Goal: Complete application form: Complete application form

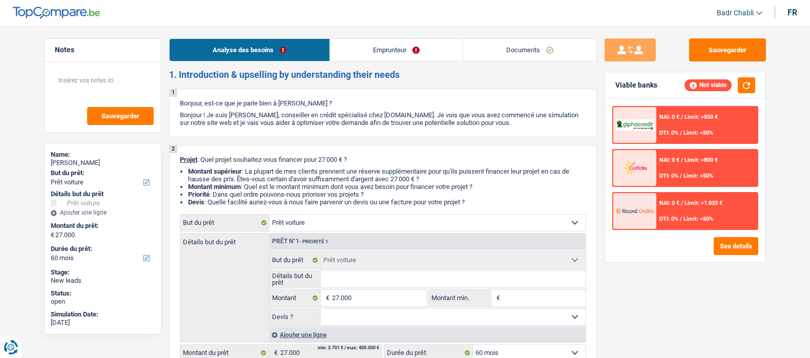
select select "car"
select select "60"
select select "car"
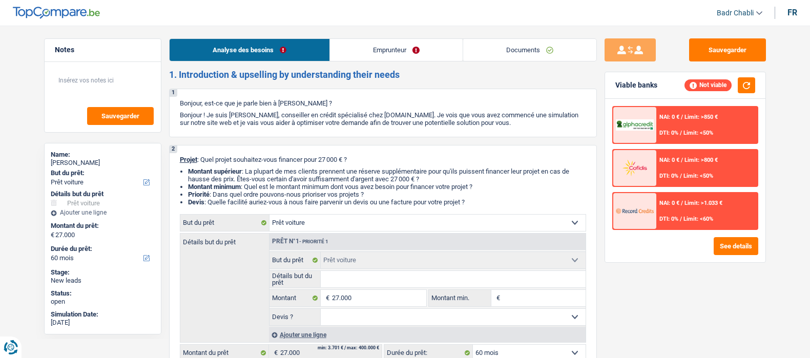
select select "60"
select select "car"
select select "60"
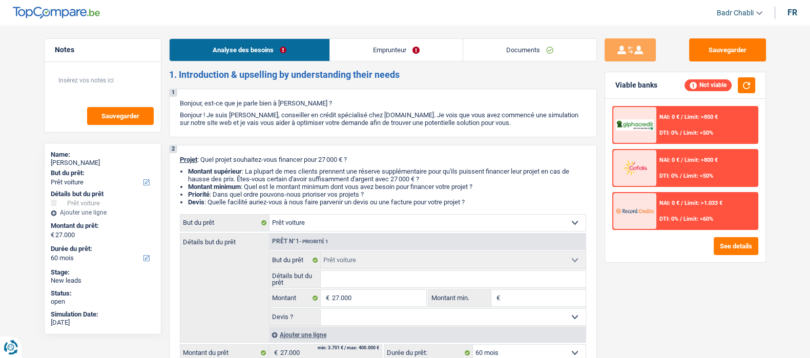
click at [499, 45] on link "Documents" at bounding box center [529, 50] width 133 height 22
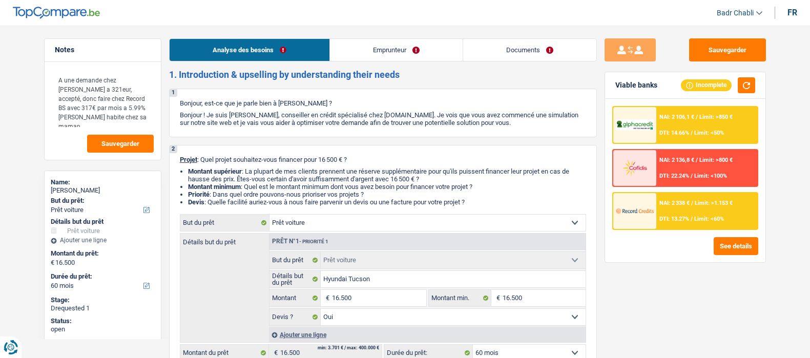
select select "car"
select select "60"
click at [533, 51] on link "Documents" at bounding box center [529, 50] width 133 height 22
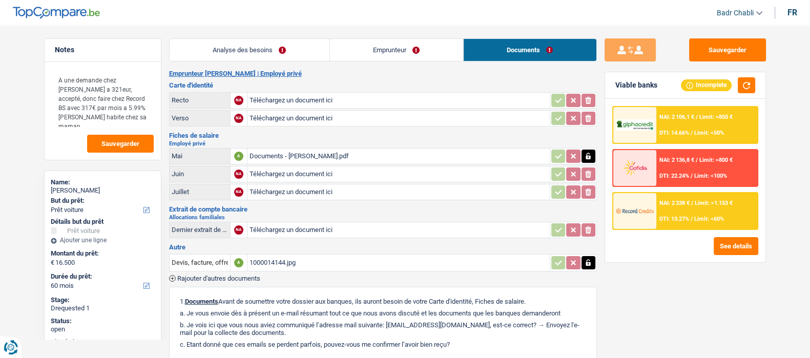
click at [302, 152] on div "Documents - [PERSON_NAME].pdf" at bounding box center [398, 156] width 298 height 15
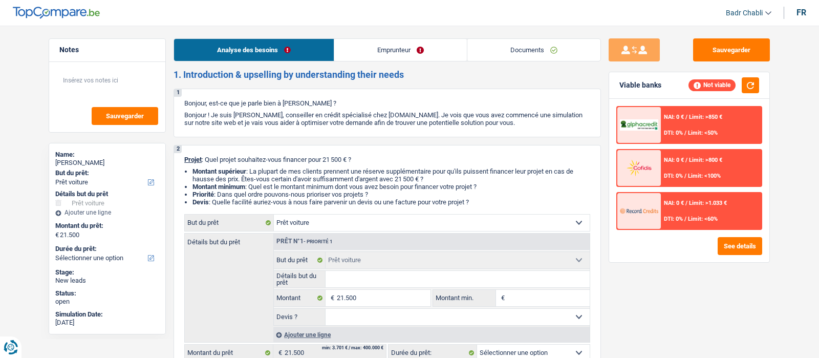
select select "car"
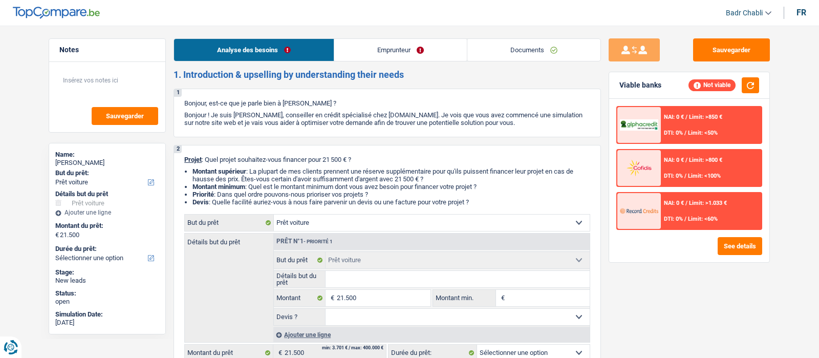
select select "car"
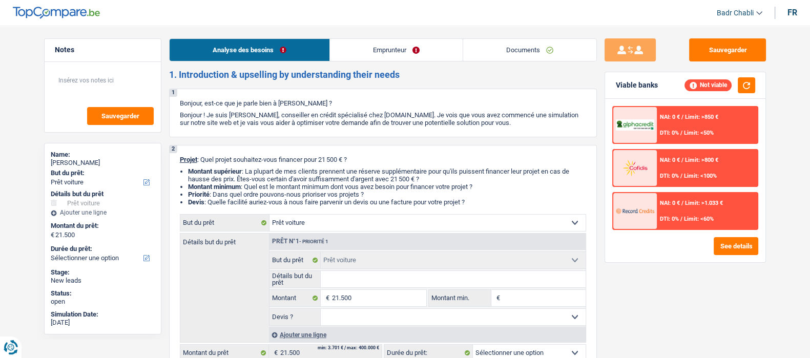
click at [399, 48] on link "Emprunteur" at bounding box center [396, 50] width 133 height 22
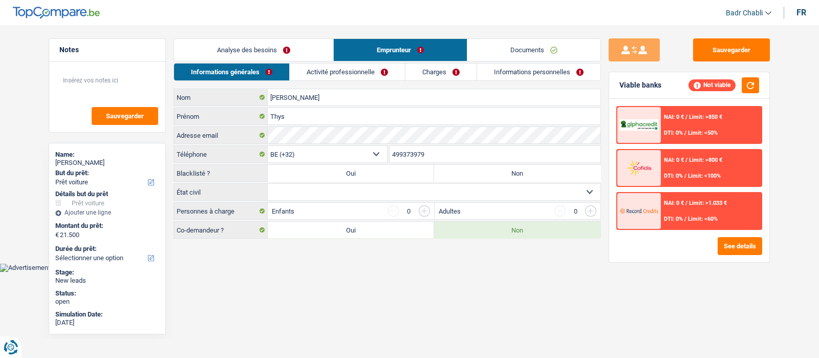
click at [391, 66] on link "Activité professionnelle" at bounding box center [347, 71] width 115 height 17
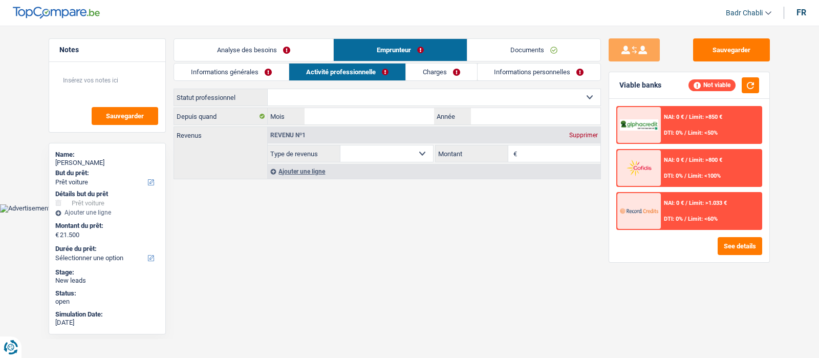
click at [267, 50] on link "Analyse des besoins" at bounding box center [253, 50] width 159 height 22
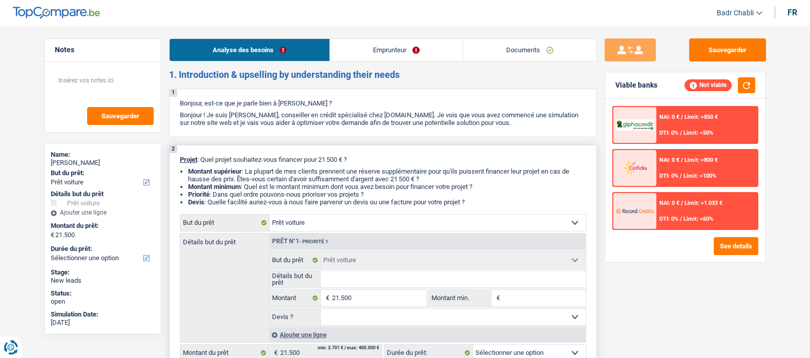
click at [366, 284] on input "Détails but du prêt" at bounding box center [453, 279] width 265 height 16
type input "V"
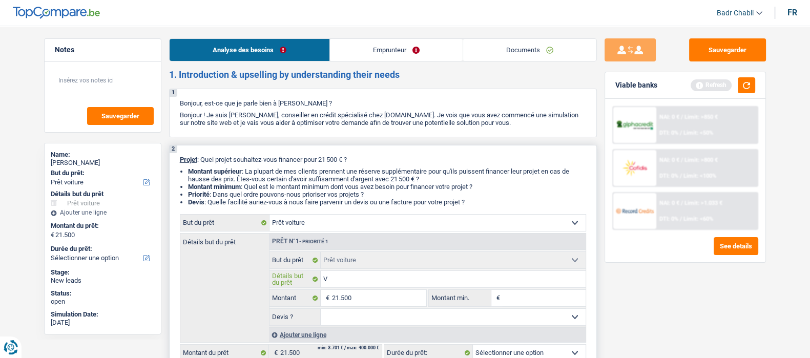
type input "Vo"
type input "Voi"
type input "Voit"
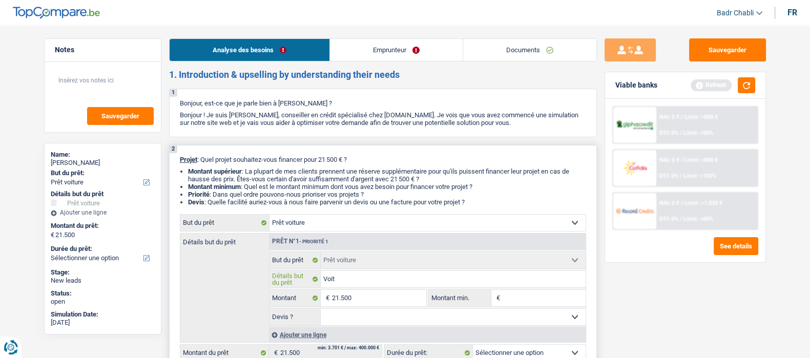
type input "Voit"
type input "Voitu"
type input "Voitur"
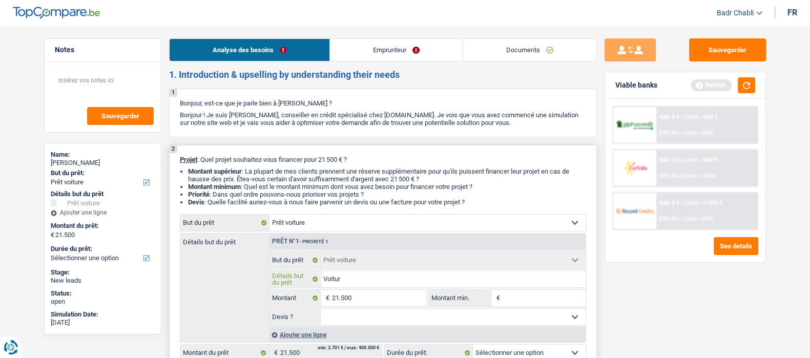
type input "Voiture"
type input "Voiture s"
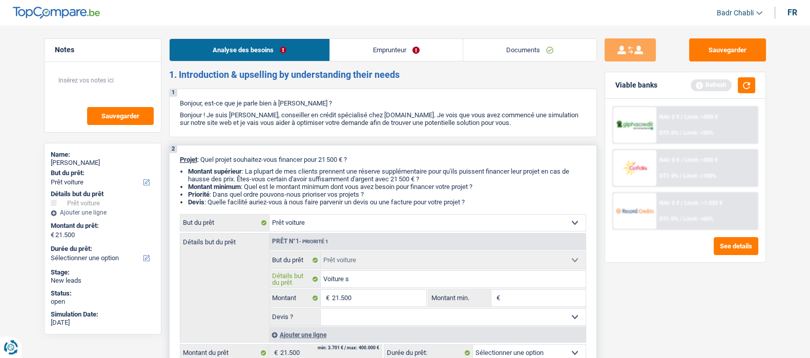
type input "Voiture s"
type input "Voiture sa"
type input "Voiture san"
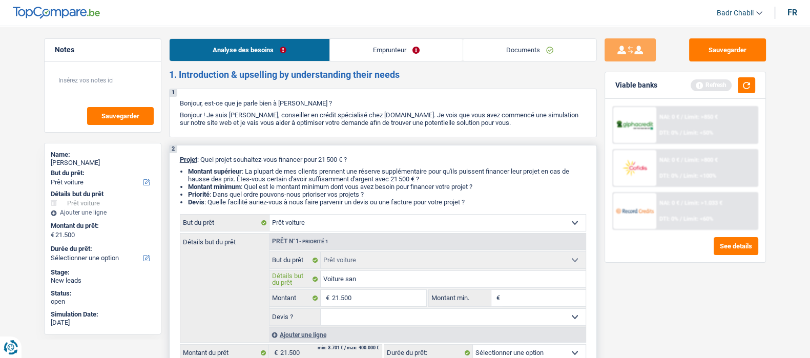
type input "Voiture sans"
type input "Voiture sans p"
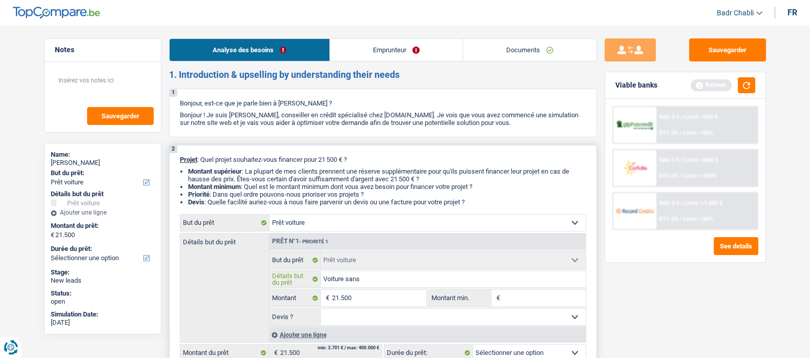
type input "Voiture sans p"
type input "Voiture sans pe"
type input "Voiture sans per"
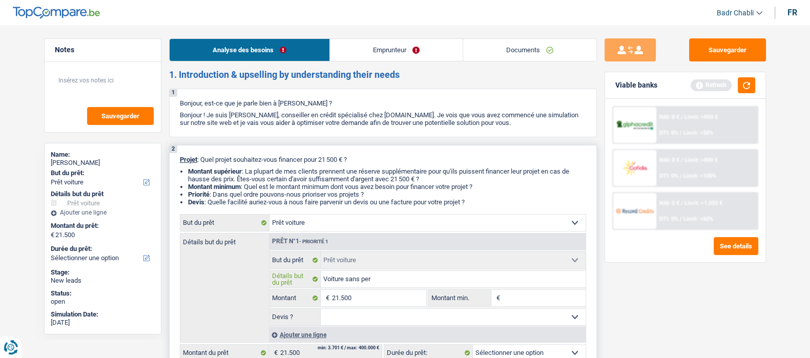
type input "Voiture sans perm"
type input "Voiture sans permi"
type input "Voiture sans permis"
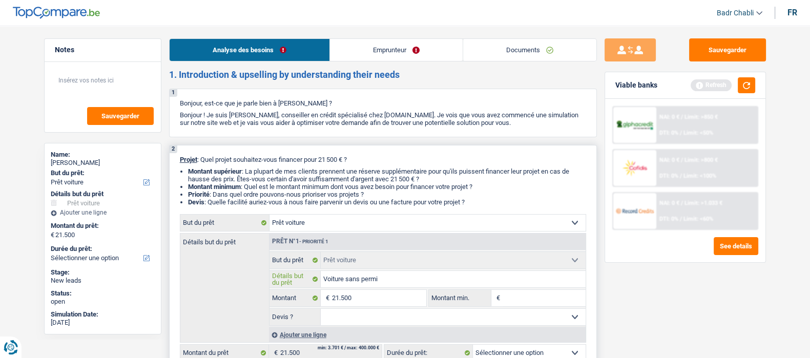
type input "Voiture sans permis"
click at [504, 319] on select "Oui Non Non répondu Sélectionner une option" at bounding box center [453, 317] width 265 height 16
select select "false"
click at [321, 311] on select "Oui Non Non répondu Sélectionner une option" at bounding box center [453, 317] width 265 height 16
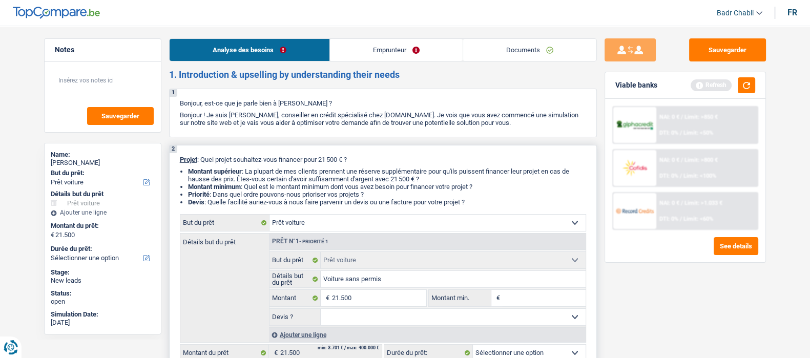
select select "false"
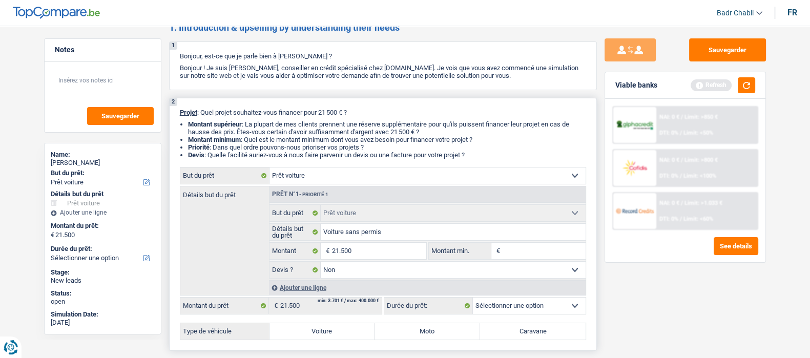
scroll to position [128, 0]
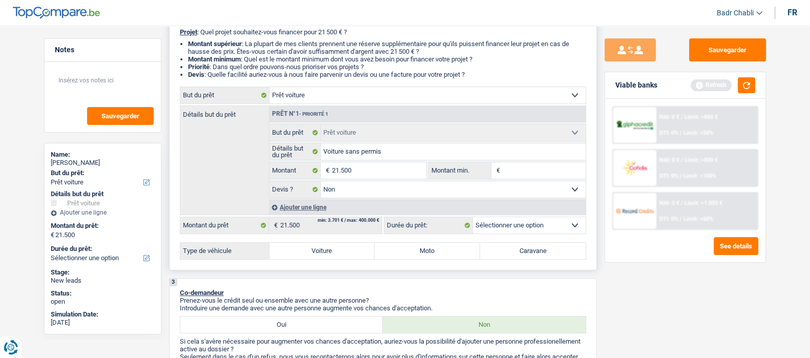
click at [334, 257] on label "Voiture" at bounding box center [321, 251] width 105 height 16
click at [334, 257] on input "Voiture" at bounding box center [321, 251] width 105 height 16
radio input "true"
select select "60"
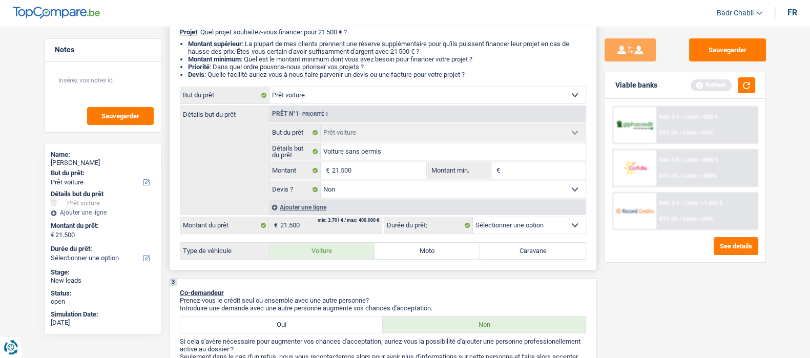
select select "60"
radio input "true"
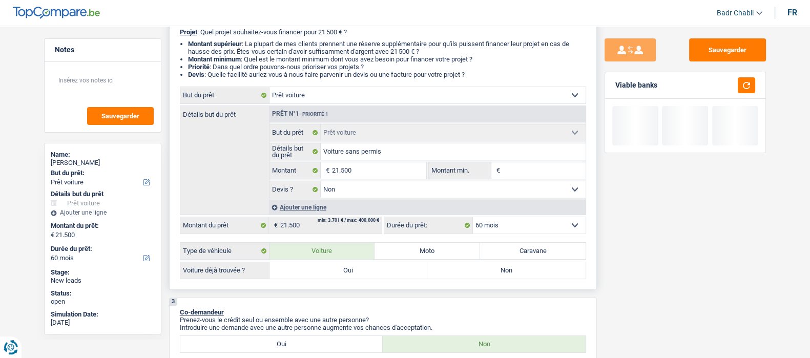
click at [471, 276] on label "Non" at bounding box center [506, 270] width 158 height 16
click at [471, 276] on input "Non" at bounding box center [506, 270] width 158 height 16
radio input "true"
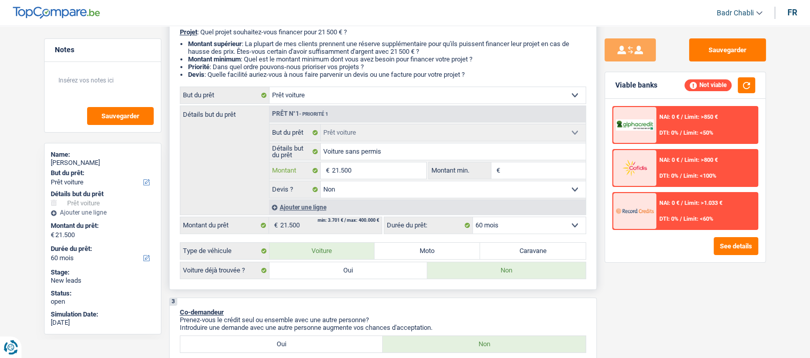
click at [387, 167] on input "21.500" at bounding box center [379, 170] width 94 height 16
click at [549, 167] on input "Montant min." at bounding box center [543, 170] width 83 height 16
paste input "21.500"
type input "21.500"
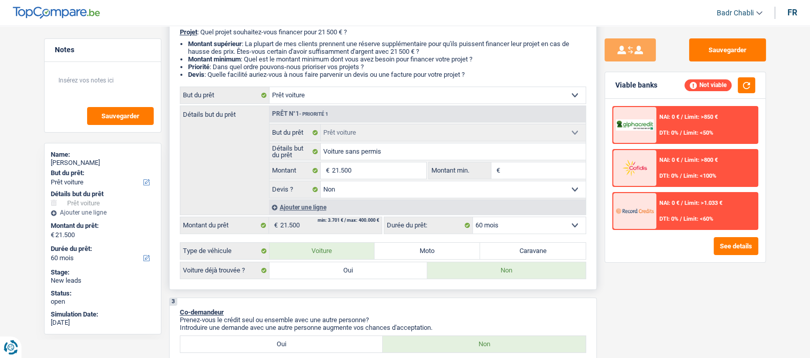
type input "21.500"
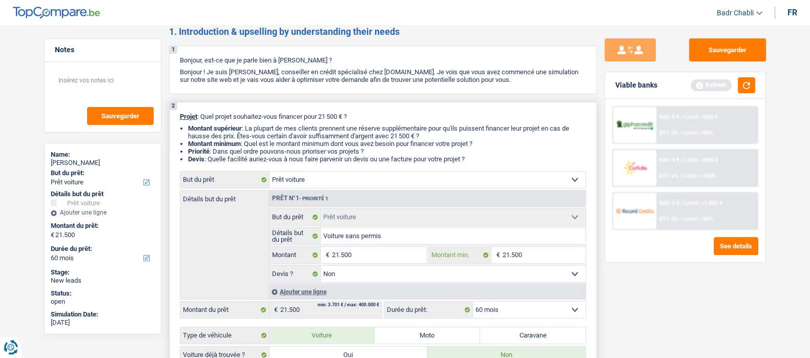
scroll to position [0, 0]
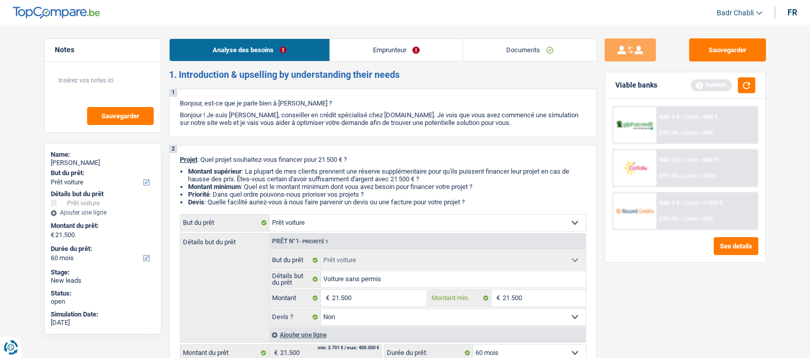
type input "21.500"
click at [391, 50] on link "Emprunteur" at bounding box center [396, 50] width 133 height 22
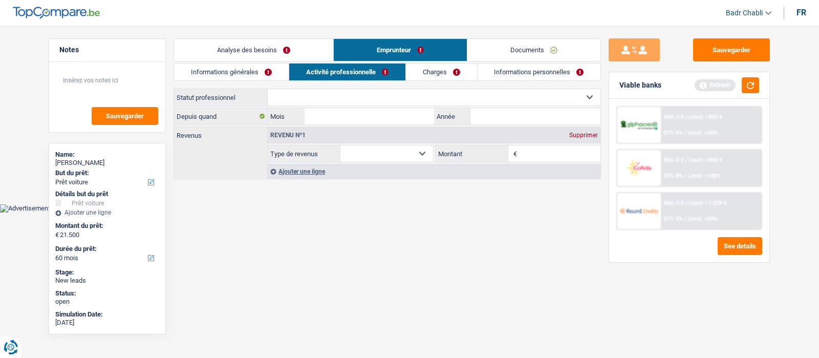
click at [333, 95] on select "Ouvrier Employé privé Employé public Invalide Indépendant Pensionné Chômeur Mut…" at bounding box center [434, 97] width 333 height 16
select select "retired"
click at [268, 89] on select "Ouvrier Employé privé Employé public Invalide Indépendant Pensionné Chômeur Mut…" at bounding box center [434, 97] width 333 height 16
select select "pension"
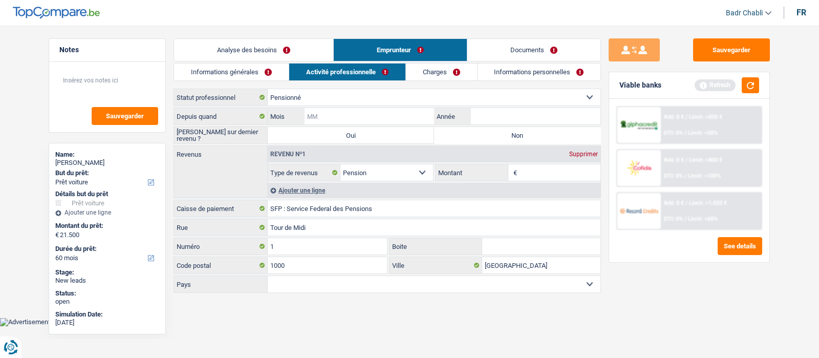
click at [378, 116] on input "Mois" at bounding box center [370, 116] width 130 height 16
type input "01"
type input "2019"
click at [538, 132] on label "Non" at bounding box center [517, 135] width 166 height 16
click at [538, 132] on input "Non" at bounding box center [517, 135] width 166 height 16
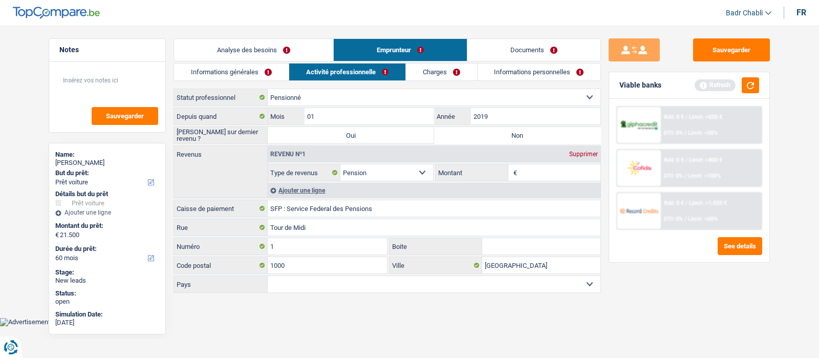
radio input "true"
click at [538, 160] on div "Revenu nº1 Supprimer" at bounding box center [434, 154] width 333 height 16
click at [538, 164] on input "Montant" at bounding box center [560, 172] width 81 height 16
type input "1.586"
click at [426, 72] on link "Charges" at bounding box center [441, 71] width 71 height 17
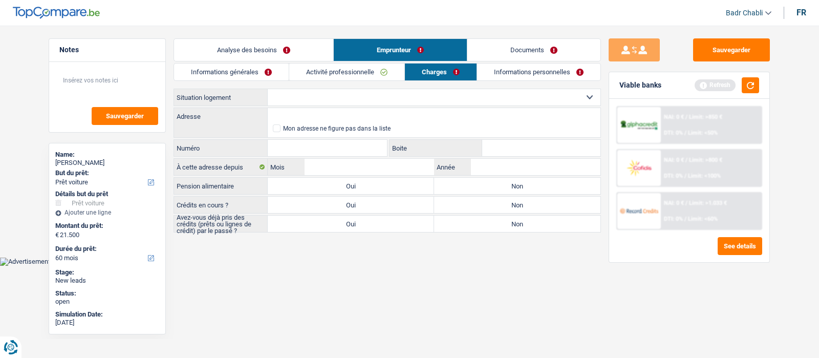
click at [351, 98] on select "Locataire Propriétaire avec prêt hypothécaire Propriétaire sans prêt hypothécai…" at bounding box center [434, 97] width 333 height 16
select select "rents"
click at [268, 89] on select "Locataire Propriétaire avec prêt hypothécaire Propriétaire sans prêt hypothécai…" at bounding box center [434, 97] width 333 height 16
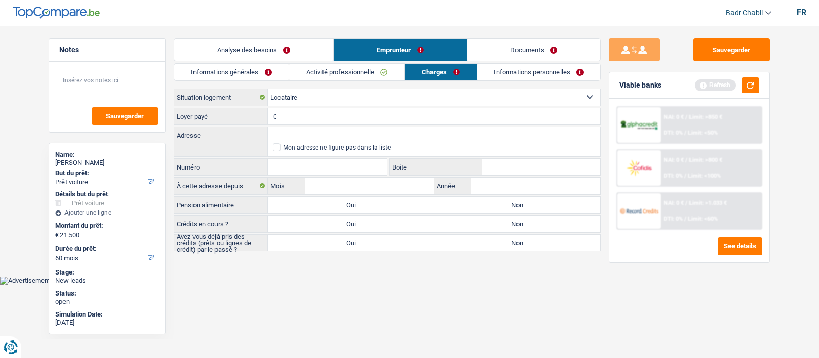
click at [334, 118] on input "Loyer payé" at bounding box center [440, 116] width 322 height 16
click at [497, 203] on label "Non" at bounding box center [517, 205] width 166 height 16
click at [497, 203] on input "Non" at bounding box center [517, 205] width 166 height 16
radio input "true"
click at [415, 243] on label "Oui" at bounding box center [351, 243] width 166 height 16
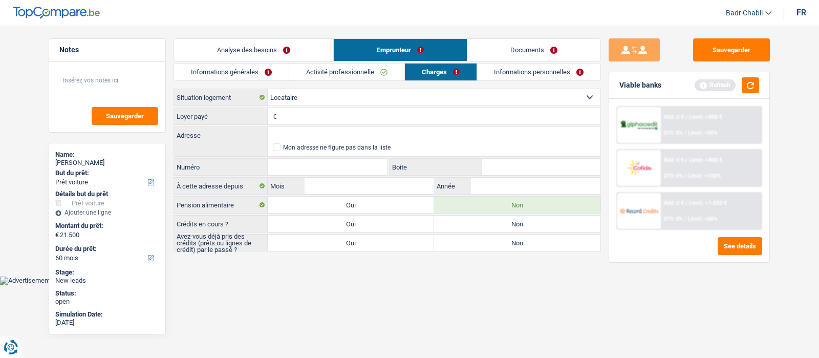
click at [415, 243] on input "Oui" at bounding box center [351, 243] width 166 height 16
radio input "true"
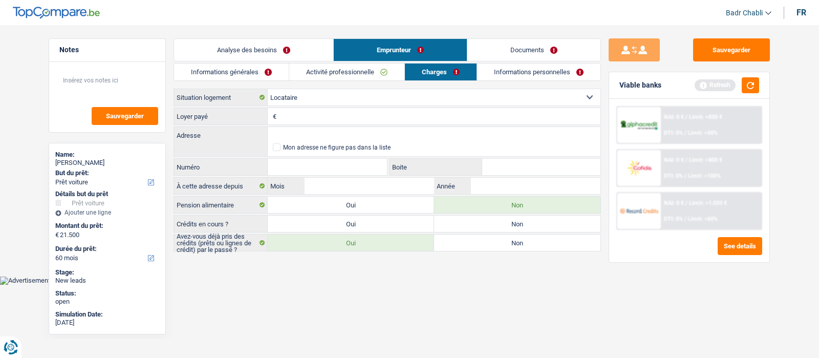
click at [342, 114] on input "Loyer payé" at bounding box center [440, 116] width 322 height 16
type input "528"
click at [262, 52] on link "Analyse des besoins" at bounding box center [253, 50] width 159 height 22
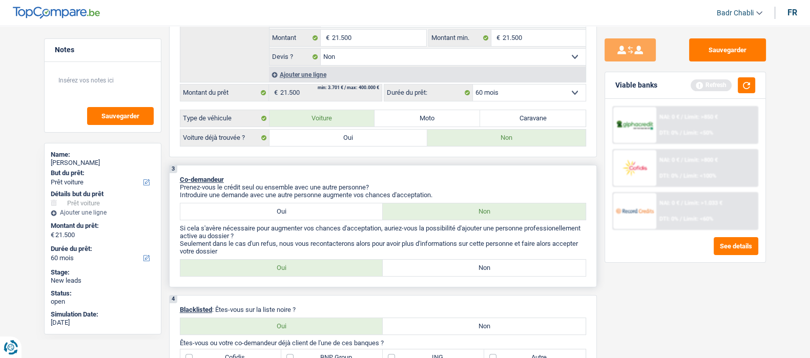
scroll to position [320, 0]
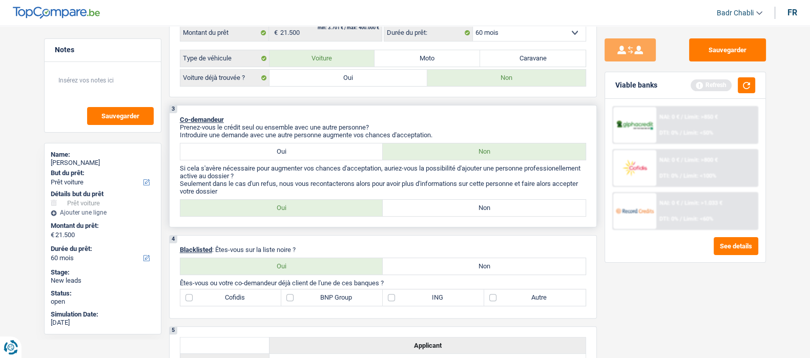
click at [462, 207] on label "Non" at bounding box center [484, 208] width 203 height 16
click at [462, 207] on input "Non" at bounding box center [484, 208] width 203 height 16
radio input "true"
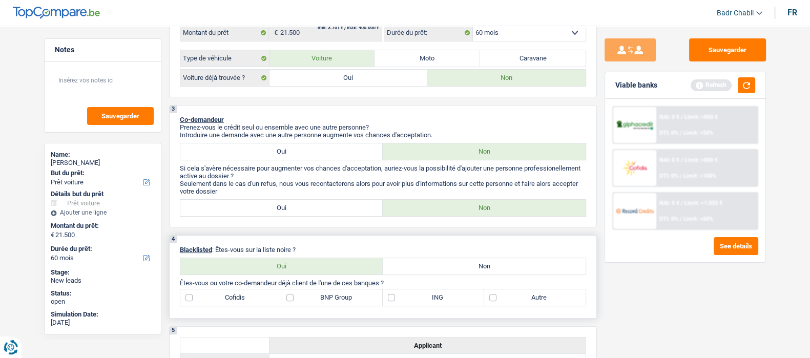
click at [459, 269] on label "Non" at bounding box center [484, 266] width 203 height 16
click at [459, 269] on input "Non" at bounding box center [484, 266] width 203 height 16
radio input "true"
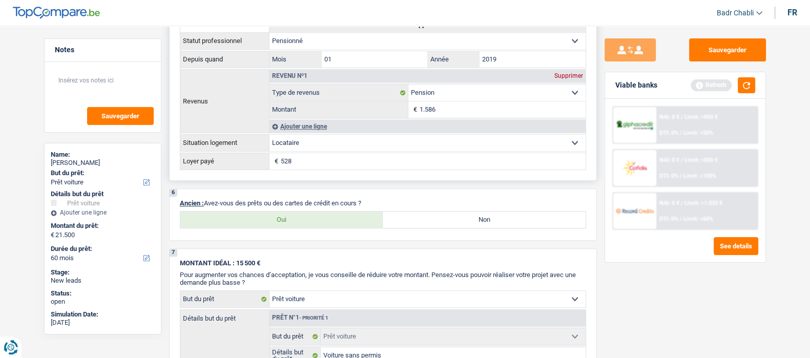
scroll to position [704, 0]
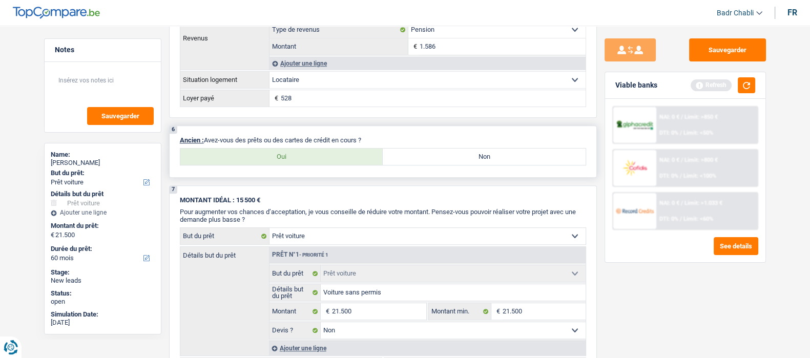
click at [441, 165] on label "Non" at bounding box center [484, 157] width 203 height 16
click at [441, 165] on input "Non" at bounding box center [484, 157] width 203 height 16
radio input "true"
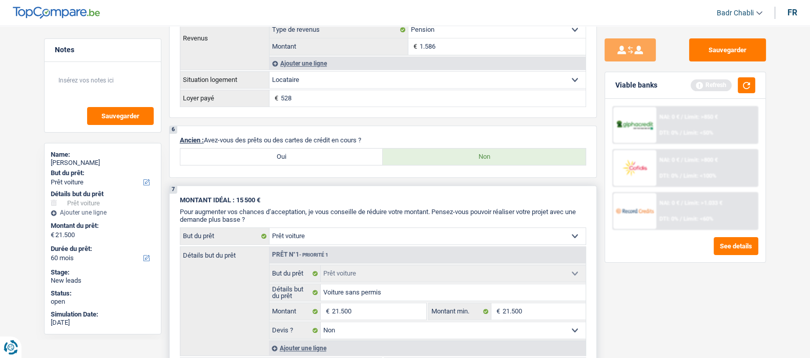
scroll to position [960, 0]
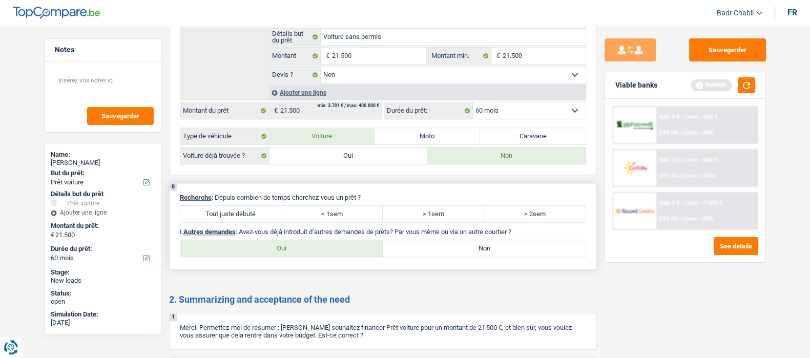
click at [245, 217] on label "Tout juste débuté" at bounding box center [230, 214] width 101 height 16
click at [245, 217] on input "Tout juste débuté" at bounding box center [230, 214] width 101 height 16
radio input "true"
click at [466, 247] on label "Non" at bounding box center [484, 248] width 203 height 16
click at [466, 247] on input "Non" at bounding box center [484, 248] width 203 height 16
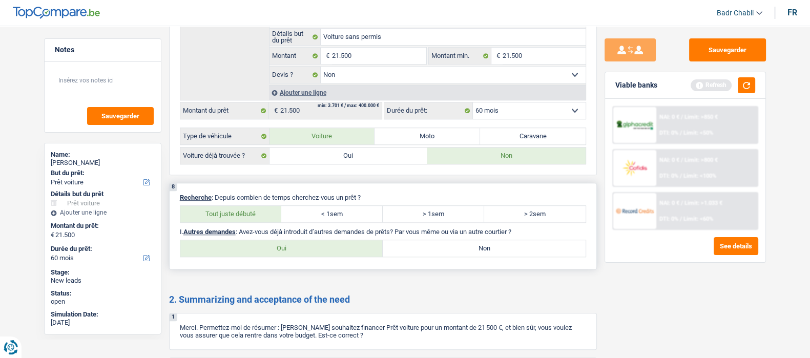
radio input "true"
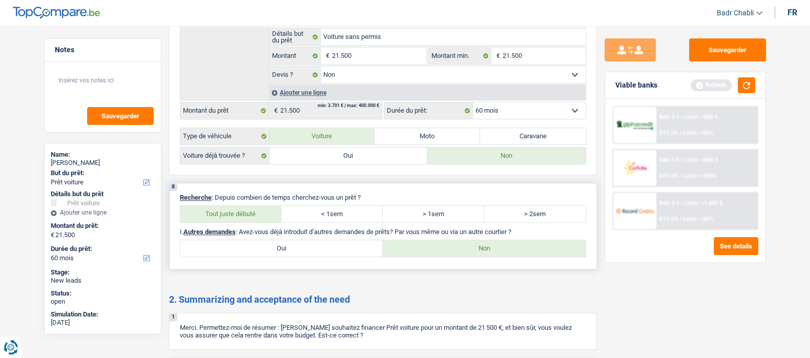
scroll to position [1119, 0]
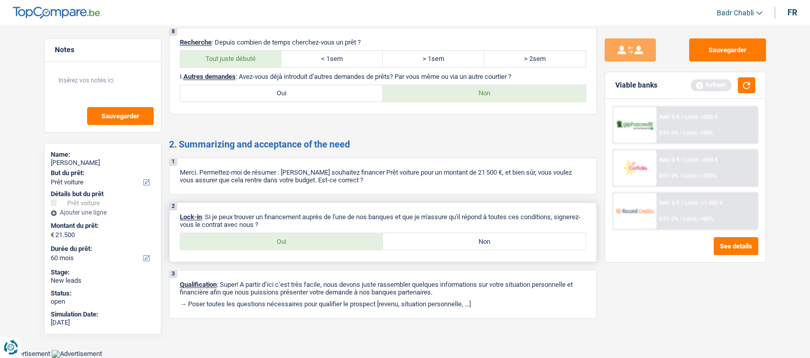
click at [287, 239] on label "Oui" at bounding box center [281, 241] width 203 height 16
click at [287, 239] on input "Oui" at bounding box center [281, 241] width 203 height 16
radio input "true"
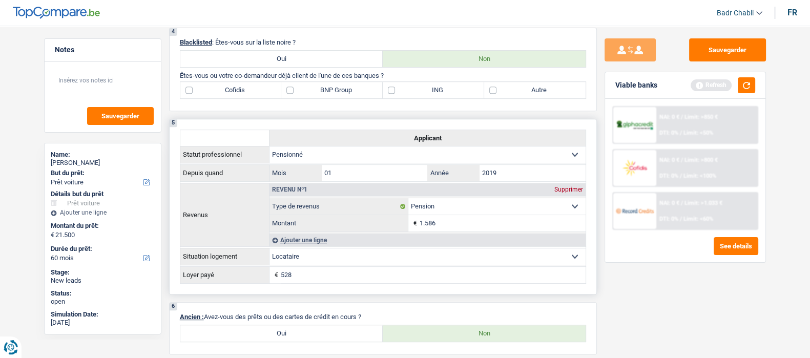
scroll to position [448, 0]
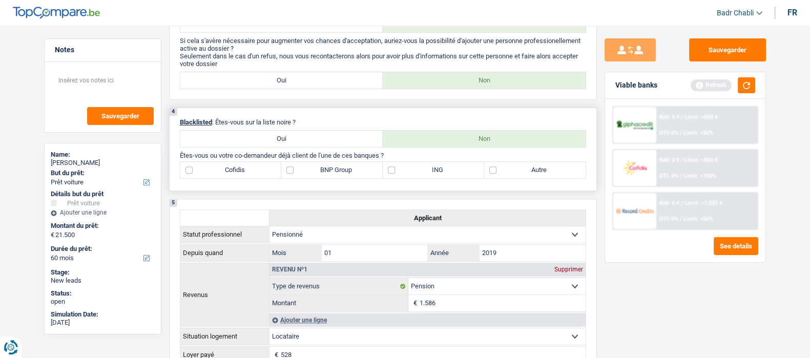
click at [425, 173] on label "ING" at bounding box center [433, 170] width 101 height 16
click at [425, 173] on input "ING" at bounding box center [433, 170] width 101 height 16
checkbox input "true"
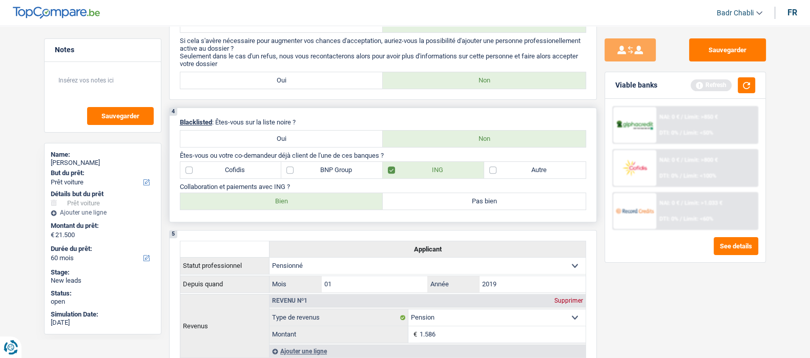
click at [341, 206] on label "Bien" at bounding box center [281, 201] width 203 height 16
click at [341, 206] on input "Bien" at bounding box center [281, 201] width 203 height 16
radio input "true"
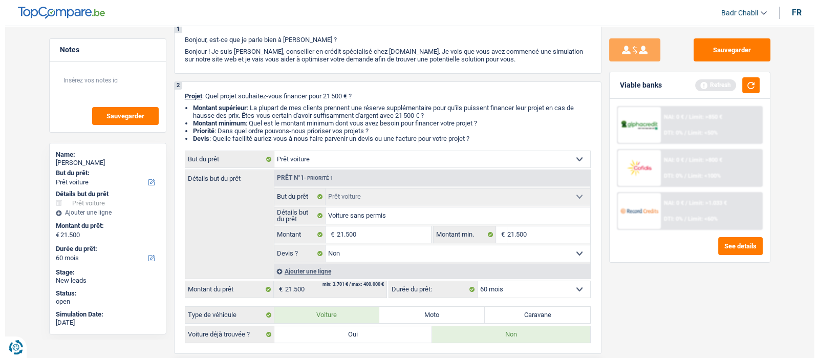
scroll to position [0, 0]
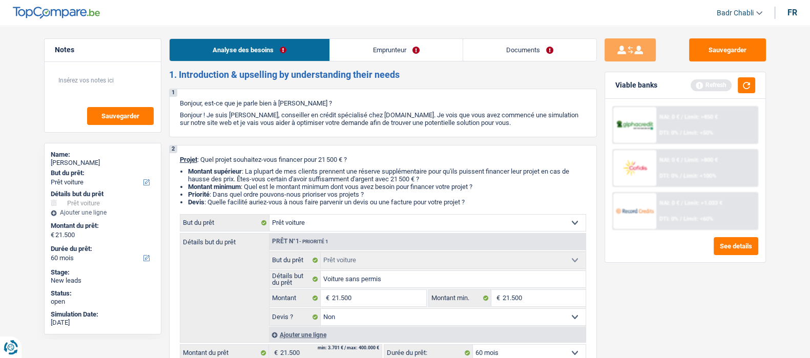
click at [382, 45] on link "Emprunteur" at bounding box center [396, 50] width 133 height 22
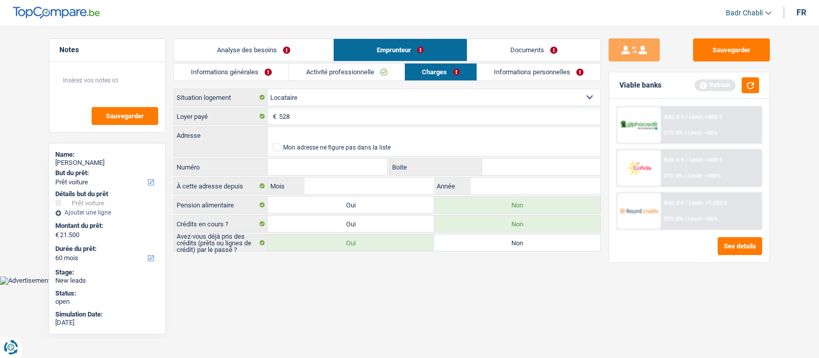
click at [258, 78] on link "Informations générales" at bounding box center [231, 71] width 115 height 17
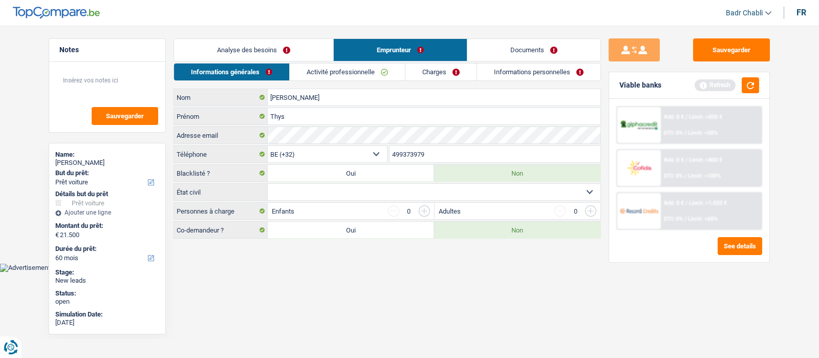
click at [356, 190] on select "Célibataire Marié(e) Cohabitant(e) légal(e) Divorcé(e) Veuf(ve) Séparé (de fait…" at bounding box center [434, 192] width 333 height 16
select select "widowed"
click at [268, 184] on select "Célibataire Marié(e) Cohabitant(e) légal(e) Divorcé(e) Veuf(ve) Séparé (de fait…" at bounding box center [434, 192] width 333 height 16
click at [338, 67] on link "Activité professionnelle" at bounding box center [347, 71] width 115 height 17
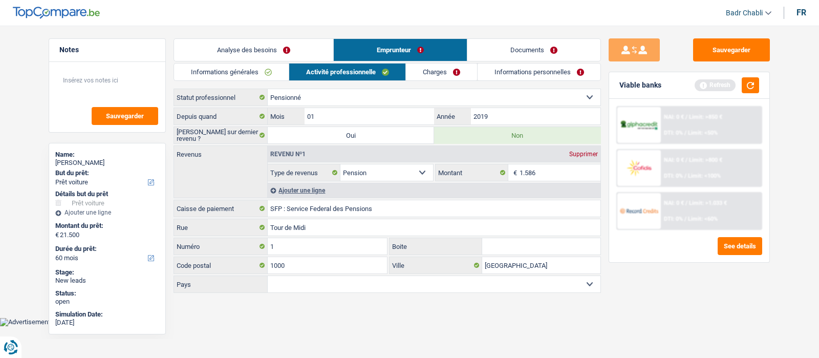
click at [428, 73] on link "Charges" at bounding box center [441, 71] width 71 height 17
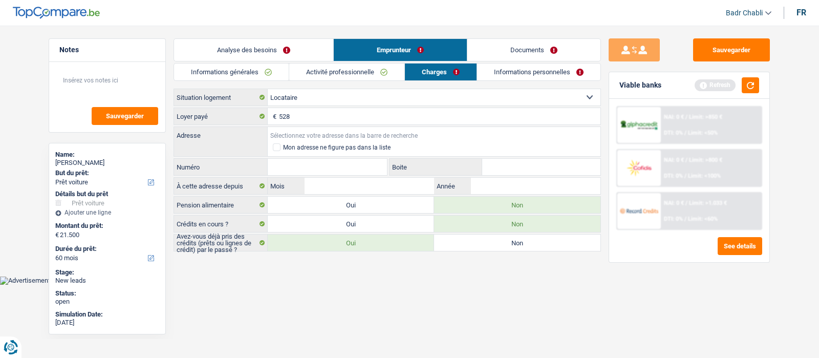
click at [358, 136] on input "Adresse" at bounding box center [434, 135] width 333 height 16
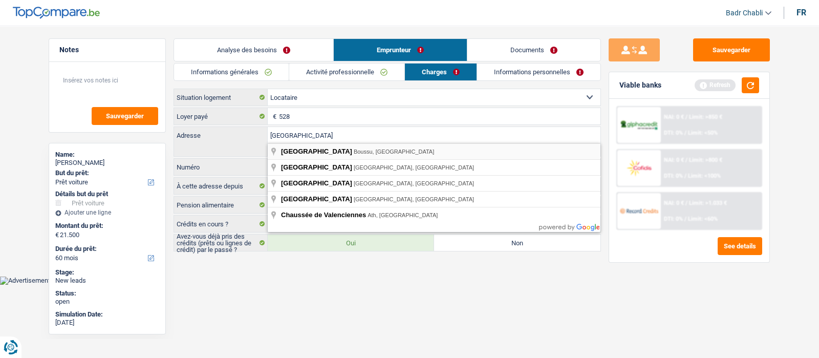
type input "Rue de Valenciennes, Boussu, Belgium"
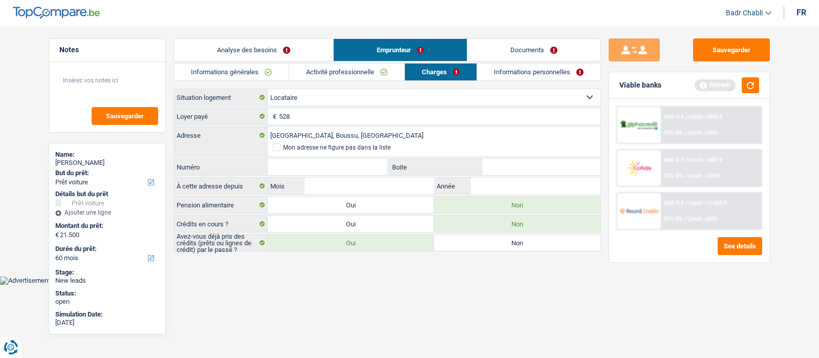
select select "BE"
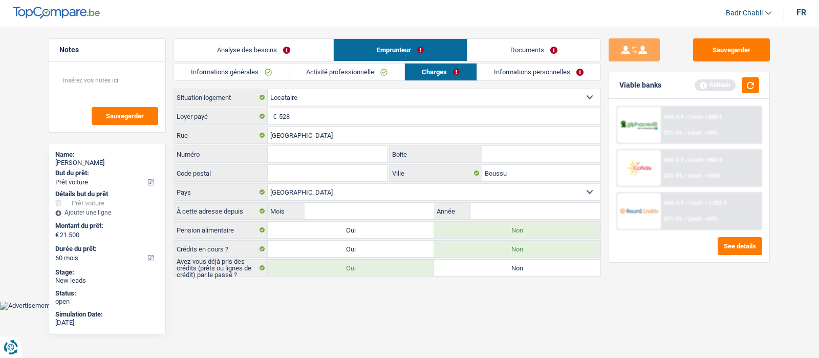
click at [326, 156] on input "Numéro" at bounding box center [327, 154] width 119 height 16
type input "84"
type input "A"
click at [325, 154] on input "84" at bounding box center [327, 154] width 119 height 16
type input "82"
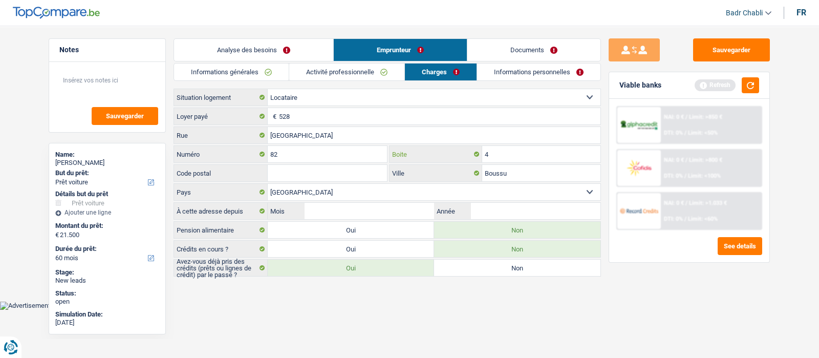
type input "4"
click at [414, 212] on input "Mois" at bounding box center [370, 211] width 130 height 16
type input "02"
click at [522, 207] on input "2024" at bounding box center [536, 211] width 130 height 16
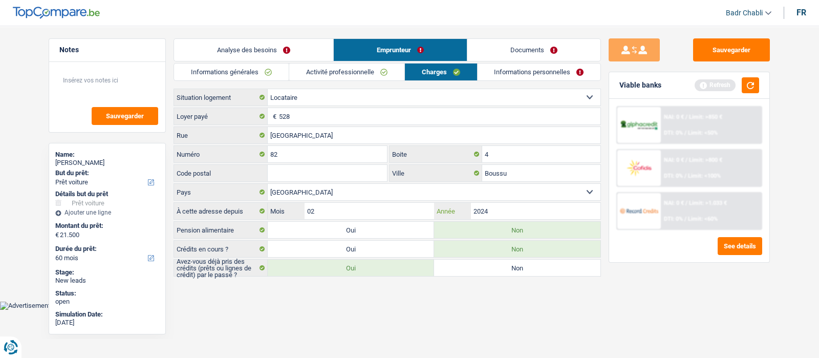
click at [522, 207] on input "2024" at bounding box center [536, 211] width 130 height 16
type input "2020"
click at [551, 73] on link "Informations personnelles" at bounding box center [539, 71] width 123 height 17
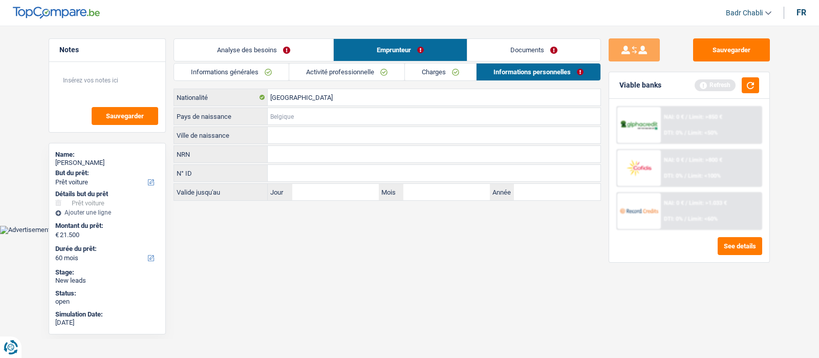
click at [317, 122] on input "Pays de naissance" at bounding box center [434, 116] width 333 height 16
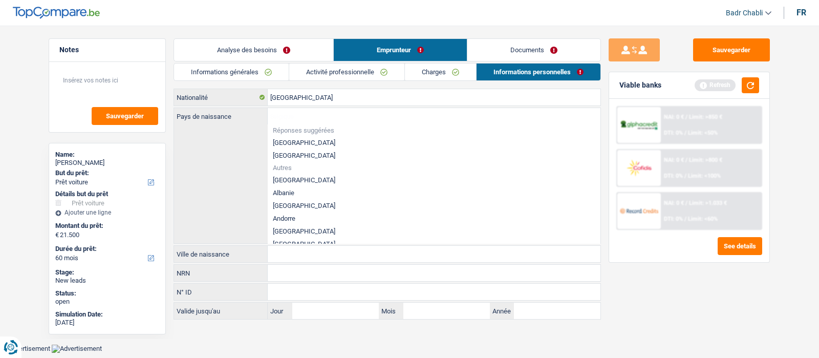
click at [292, 140] on li "[GEOGRAPHIC_DATA]" at bounding box center [434, 142] width 333 height 13
type input "[GEOGRAPHIC_DATA]"
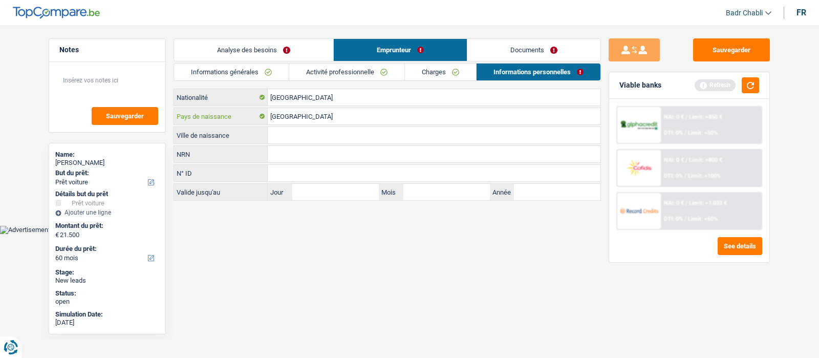
click at [305, 120] on input "[GEOGRAPHIC_DATA]" at bounding box center [434, 116] width 333 height 16
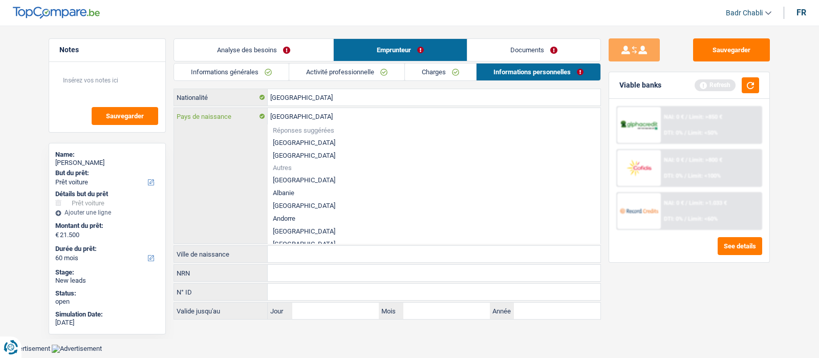
click at [305, 120] on input "[GEOGRAPHIC_DATA]" at bounding box center [434, 116] width 333 height 16
click at [295, 140] on li "[GEOGRAPHIC_DATA]" at bounding box center [434, 142] width 333 height 13
type input "[GEOGRAPHIC_DATA]"
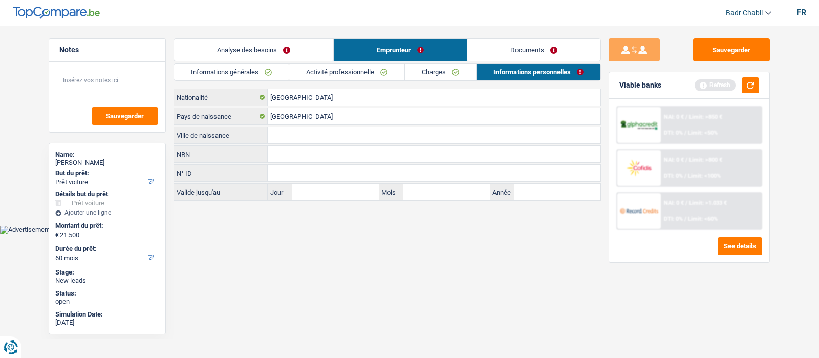
click at [292, 136] on input "Ville de naissance" at bounding box center [434, 135] width 333 height 16
paste input "[GEOGRAPHIC_DATA]"
click at [744, 47] on button "Sauvegarder" at bounding box center [731, 49] width 77 height 23
click at [353, 137] on input "[GEOGRAPHIC_DATA]" at bounding box center [434, 135] width 333 height 16
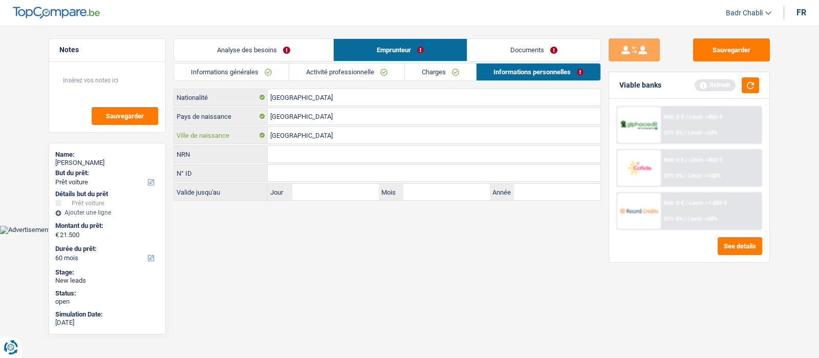
click at [353, 137] on input "[GEOGRAPHIC_DATA]" at bounding box center [434, 135] width 333 height 16
type input "Huy"
click at [729, 50] on button "Sauvegarder" at bounding box center [731, 49] width 77 height 23
click at [714, 43] on button "Sauvegarder" at bounding box center [731, 49] width 77 height 23
click at [728, 61] on div "Sauvegarder Viable banks Refresh NAI: 0 € / Limit: >850 € DTI: 0% / Limit: <50%…" at bounding box center [689, 188] width 177 height 301
